Goal: Find specific page/section: Find specific page/section

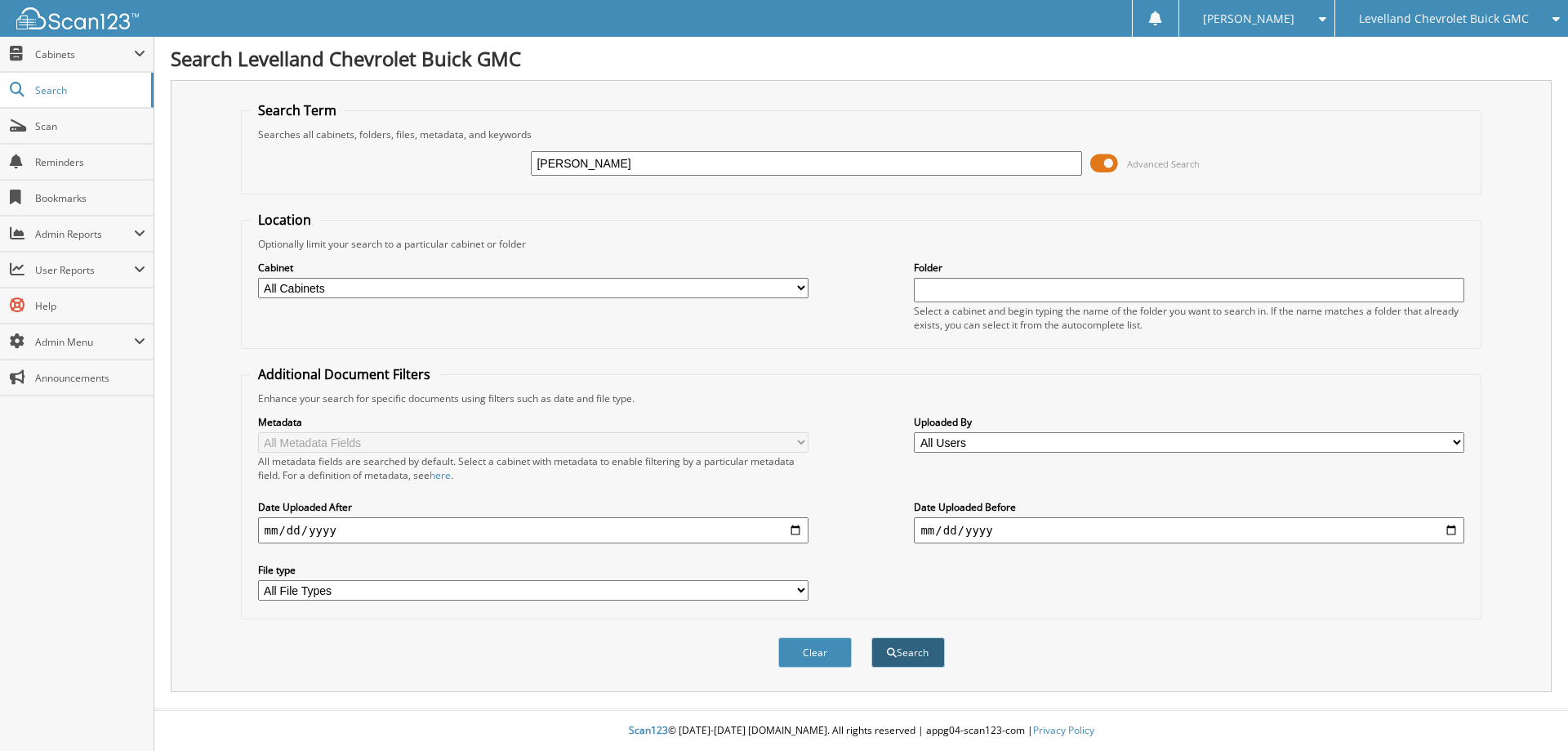
type input "[PERSON_NAME]"
click at [905, 652] on button "Search" at bounding box center [908, 652] width 73 height 31
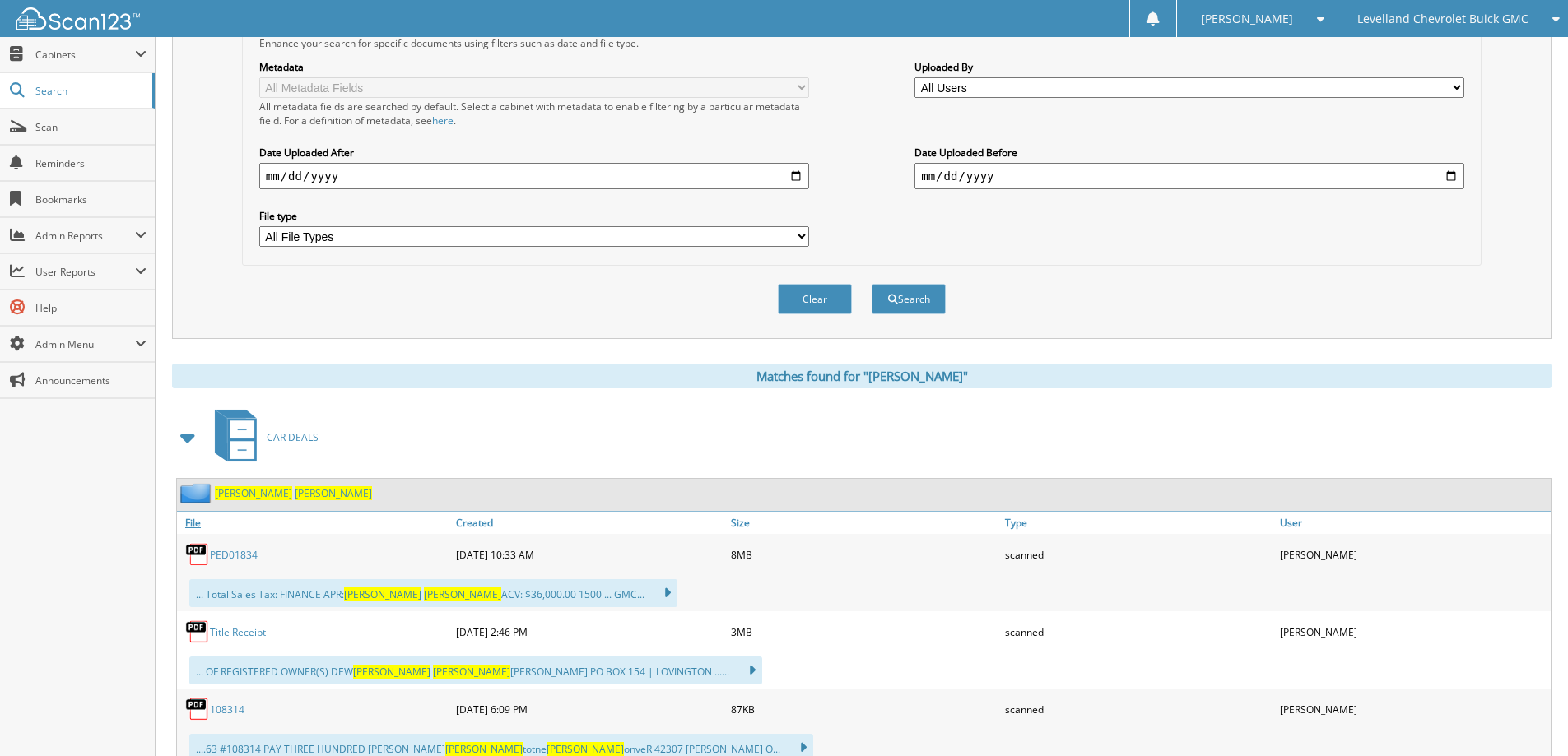
scroll to position [329, 0]
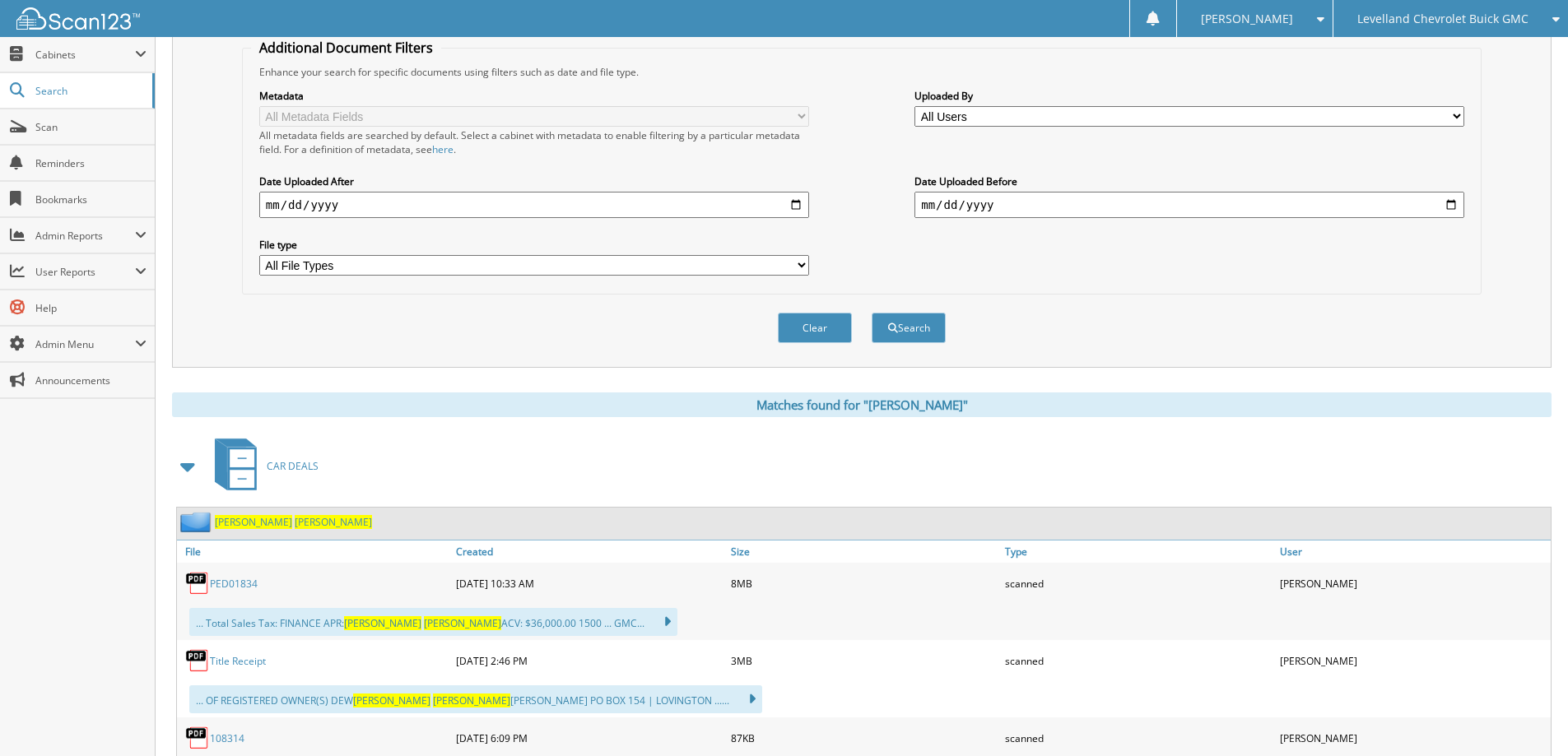
click at [236, 582] on link "PED01834" at bounding box center [233, 583] width 48 height 14
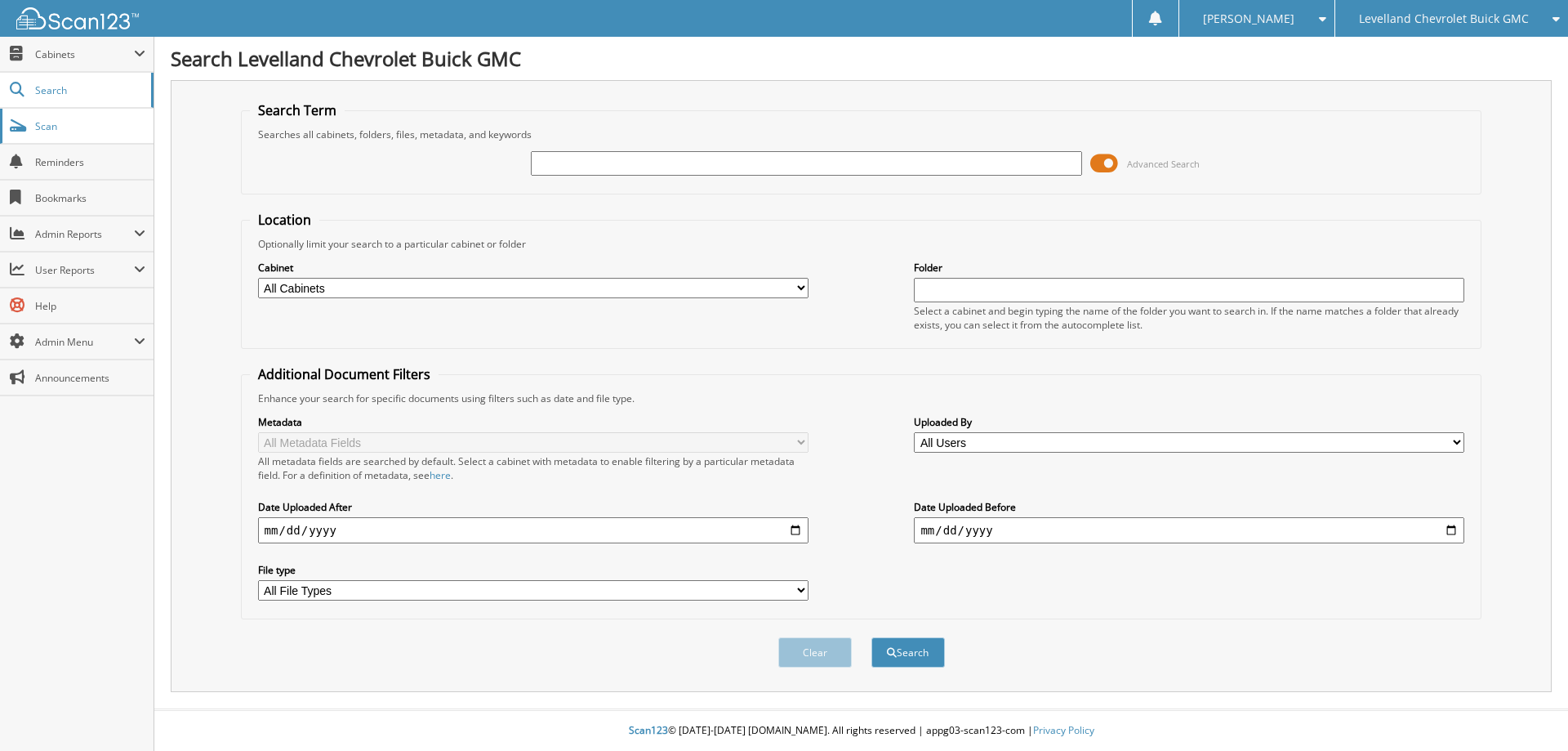
click at [46, 129] on span "Scan" at bounding box center [90, 125] width 111 height 14
